Goal: Task Accomplishment & Management: Use online tool/utility

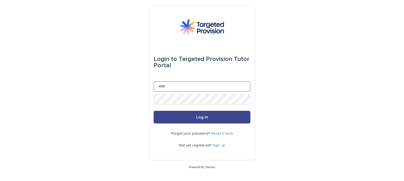
type input "**********"
click at [165, 116] on button "Log in" at bounding box center [202, 117] width 97 height 13
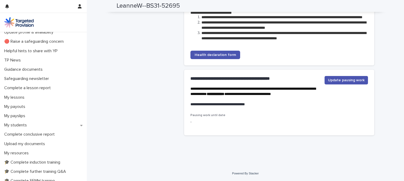
scroll to position [14, 0]
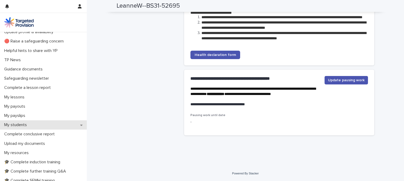
click at [46, 124] on div "My students" at bounding box center [43, 124] width 87 height 9
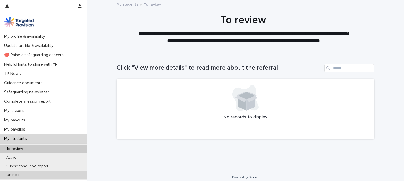
click at [32, 172] on div "On hold" at bounding box center [43, 174] width 87 height 9
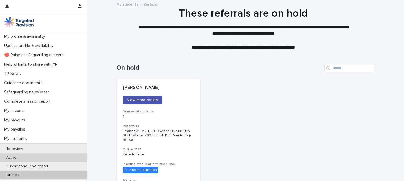
click at [31, 157] on div "Active" at bounding box center [43, 157] width 87 height 9
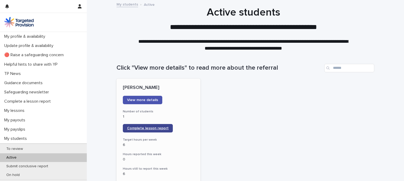
click at [129, 129] on span "Complete lesson report" at bounding box center [148, 128] width 42 height 4
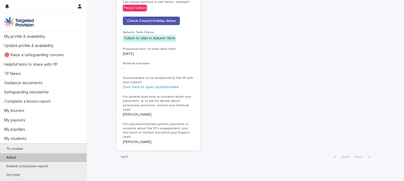
scroll to position [295, 0]
